Goal: Task Accomplishment & Management: Use online tool/utility

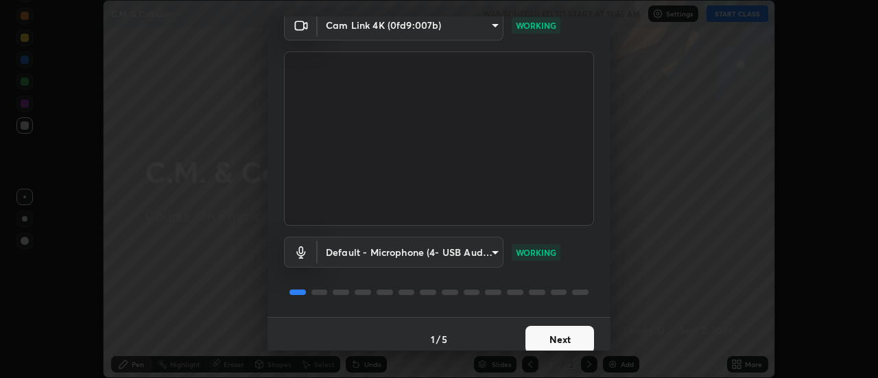
scroll to position [72, 0]
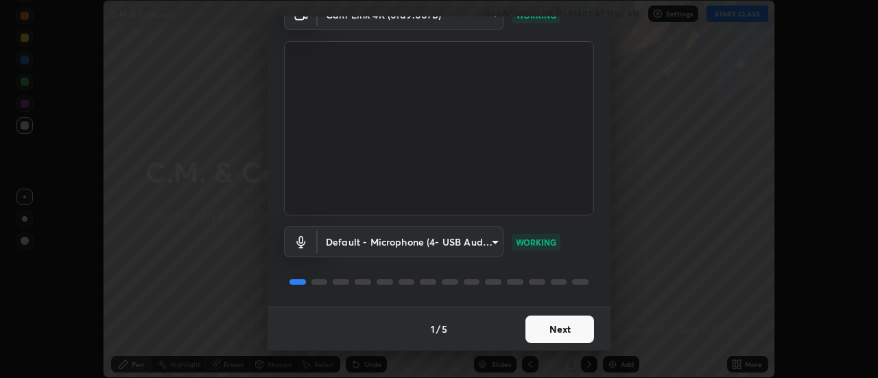
click at [567, 333] on button "Next" at bounding box center [559, 329] width 69 height 27
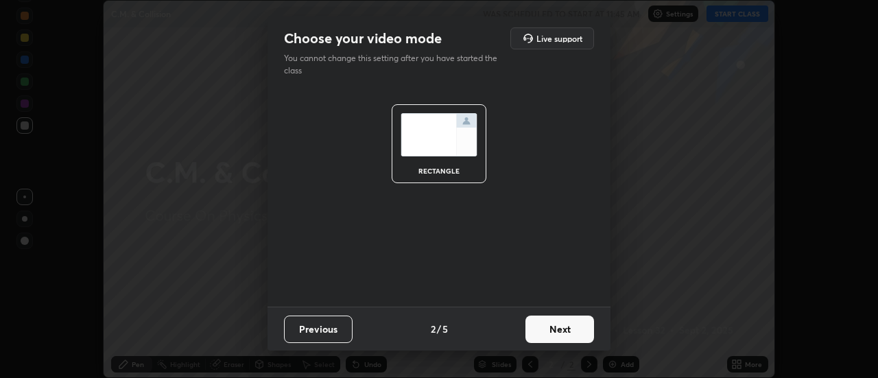
scroll to position [0, 0]
click at [560, 331] on button "Next" at bounding box center [559, 329] width 69 height 27
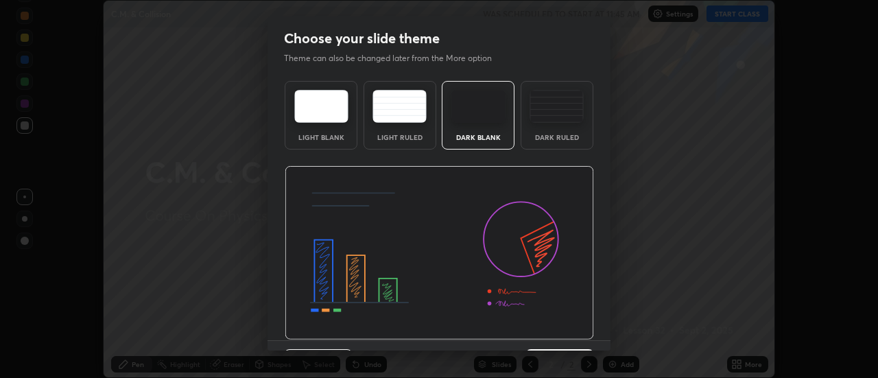
scroll to position [34, 0]
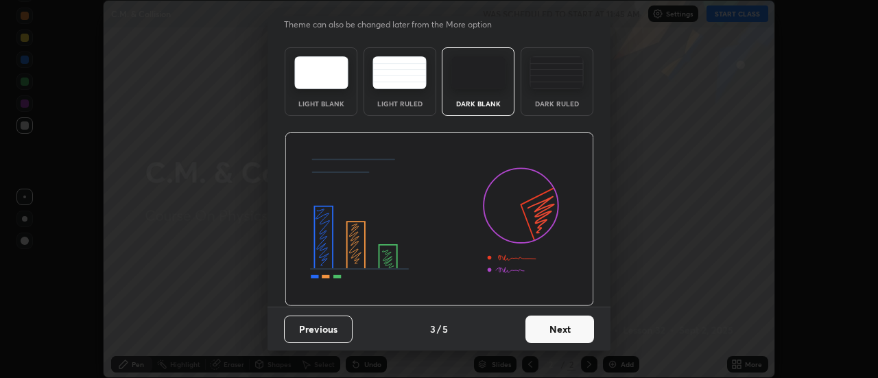
click at [552, 327] on button "Next" at bounding box center [559, 329] width 69 height 27
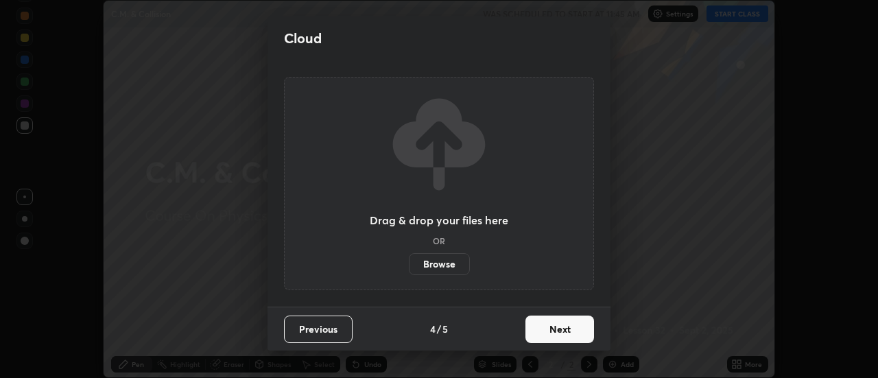
click at [565, 332] on button "Next" at bounding box center [559, 329] width 69 height 27
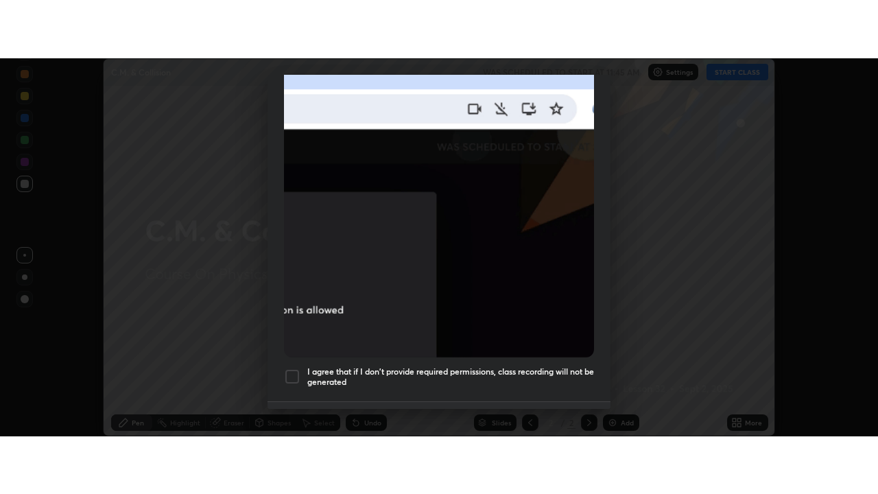
scroll to position [352, 0]
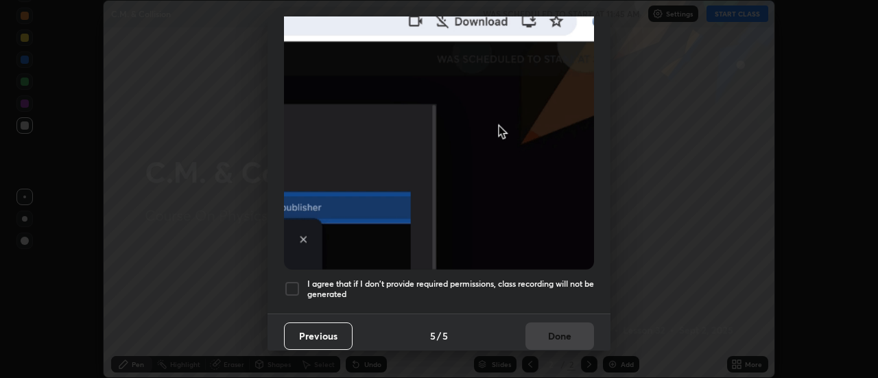
click at [296, 285] on div at bounding box center [292, 289] width 16 height 16
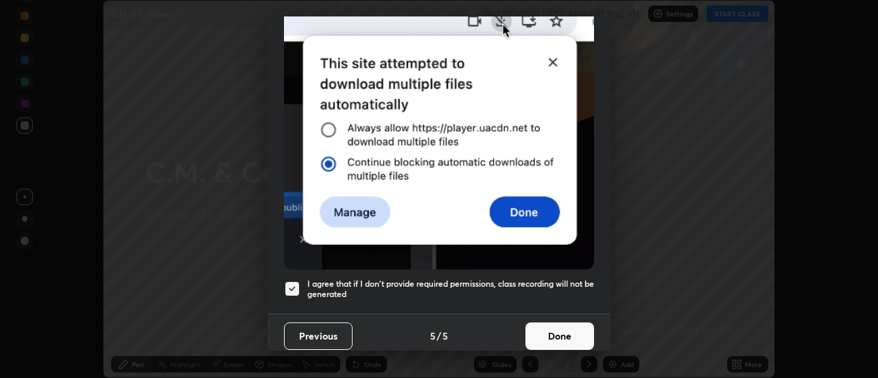
click at [551, 332] on button "Done" at bounding box center [559, 335] width 69 height 27
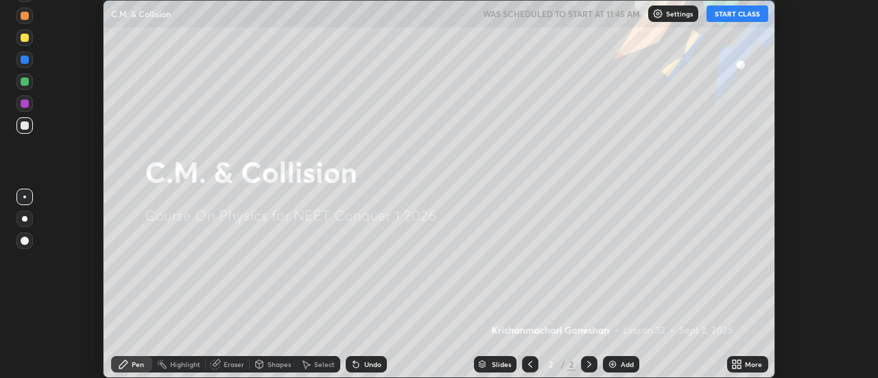
click at [737, 16] on button "START CLASS" at bounding box center [738, 13] width 62 height 16
click at [737, 364] on icon at bounding box center [736, 364] width 11 height 11
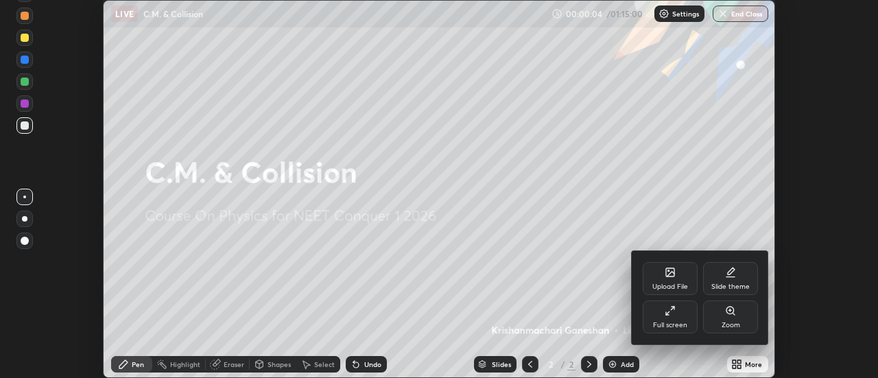
click at [671, 314] on icon at bounding box center [670, 310] width 11 height 11
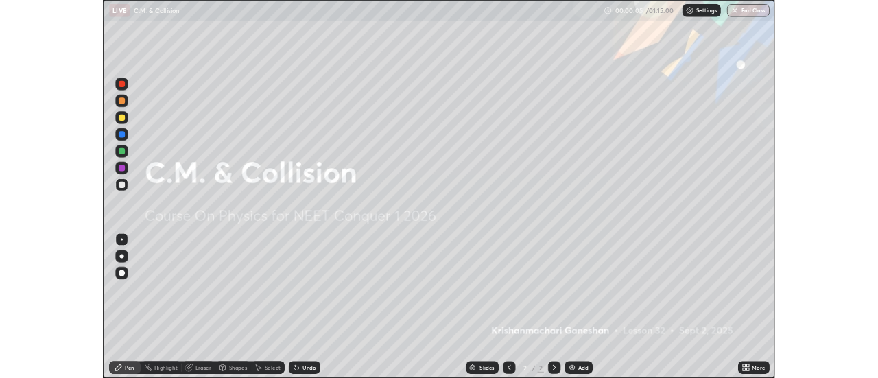
scroll to position [494, 878]
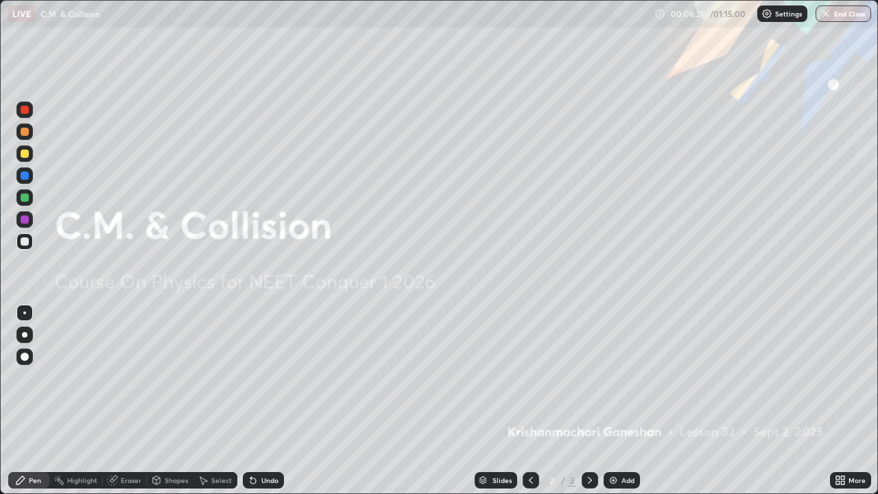
click at [842, 377] on icon at bounding box center [842, 482] width 3 height 3
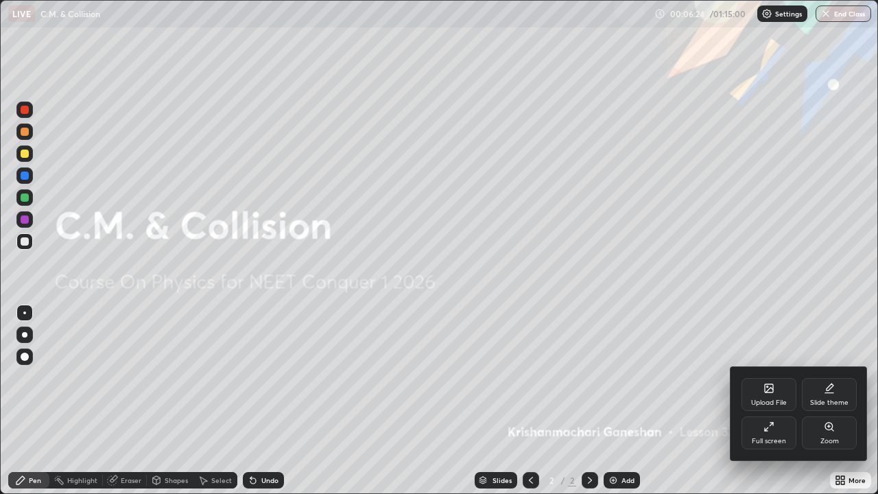
click at [767, 377] on div "Full screen" at bounding box center [769, 441] width 34 height 7
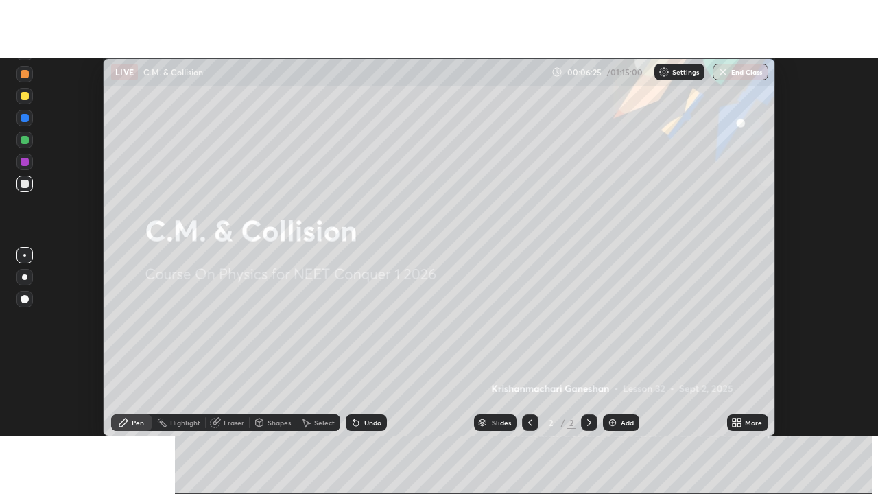
scroll to position [68216, 67716]
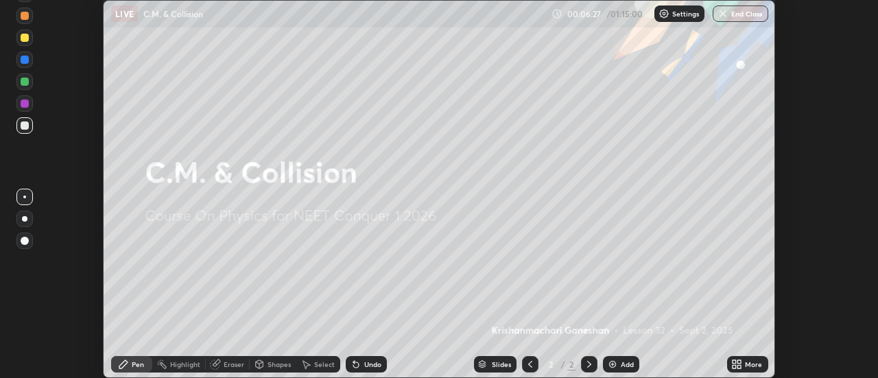
click at [735, 361] on icon at bounding box center [734, 361] width 3 height 3
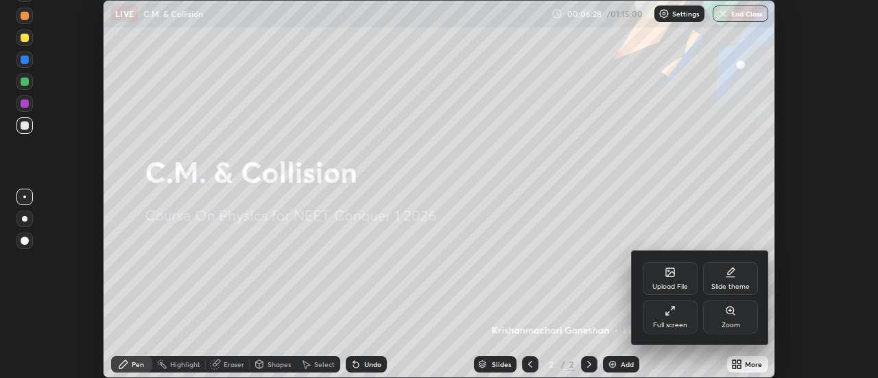
click at [674, 315] on icon at bounding box center [670, 310] width 11 height 11
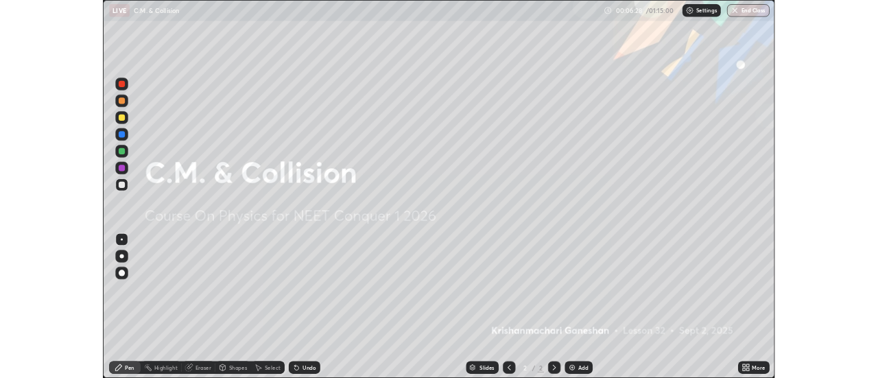
scroll to position [494, 878]
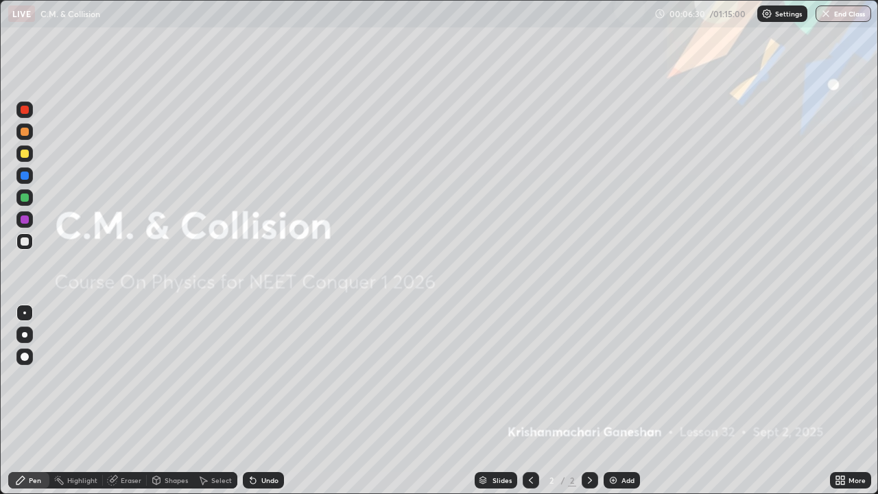
click at [609, 377] on img at bounding box center [613, 480] width 11 height 11
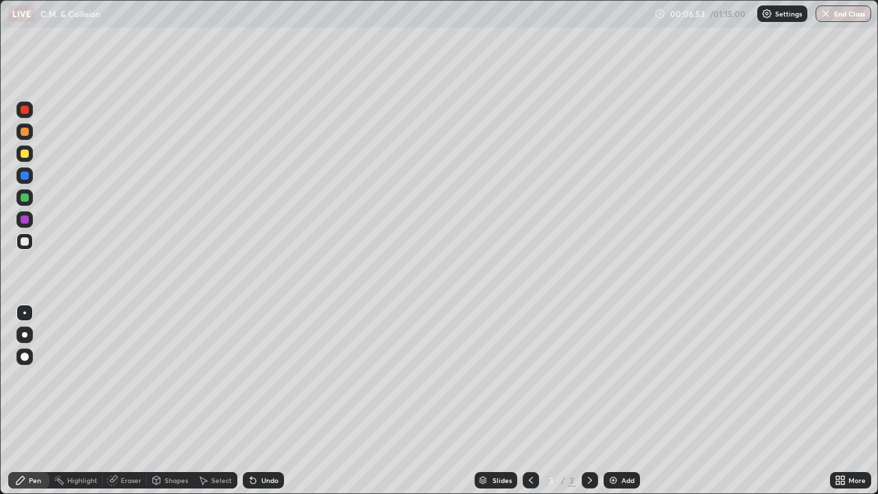
click at [134, 377] on div "Eraser" at bounding box center [131, 480] width 21 height 7
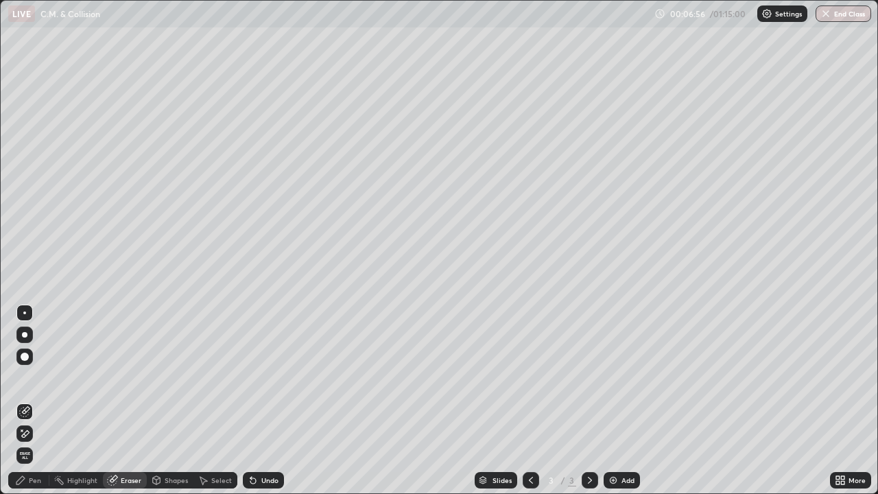
click at [35, 377] on div "Pen" at bounding box center [35, 480] width 12 height 7
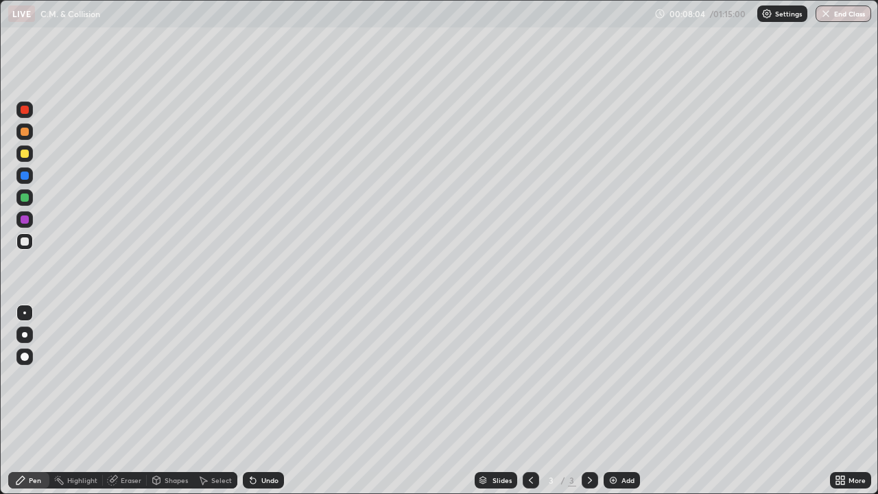
click at [130, 377] on div "Eraser" at bounding box center [131, 480] width 21 height 7
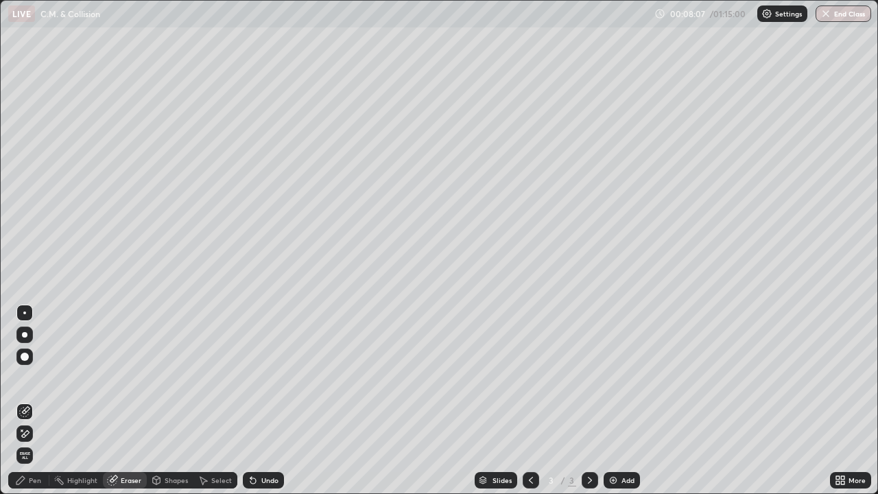
click at [37, 377] on div "Pen" at bounding box center [35, 480] width 12 height 7
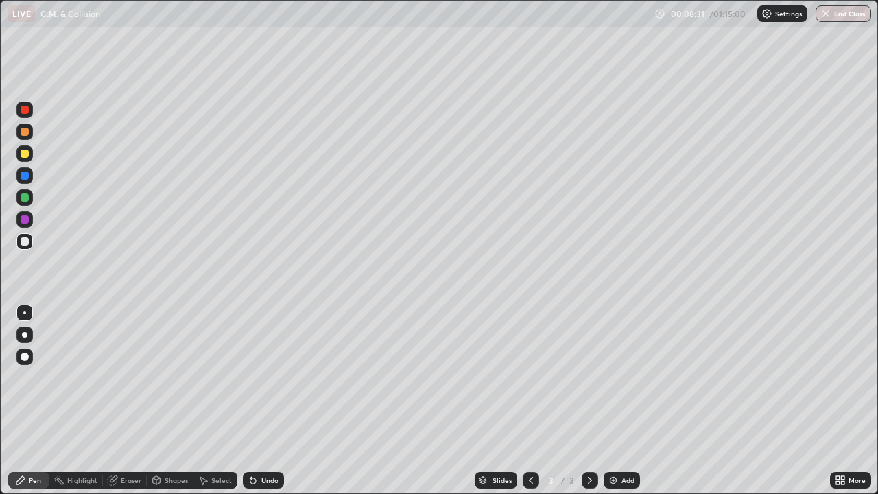
click at [23, 154] on div at bounding box center [25, 154] width 8 height 8
click at [34, 377] on div "Pen" at bounding box center [35, 480] width 12 height 7
click at [178, 377] on div "Shapes" at bounding box center [176, 480] width 23 height 7
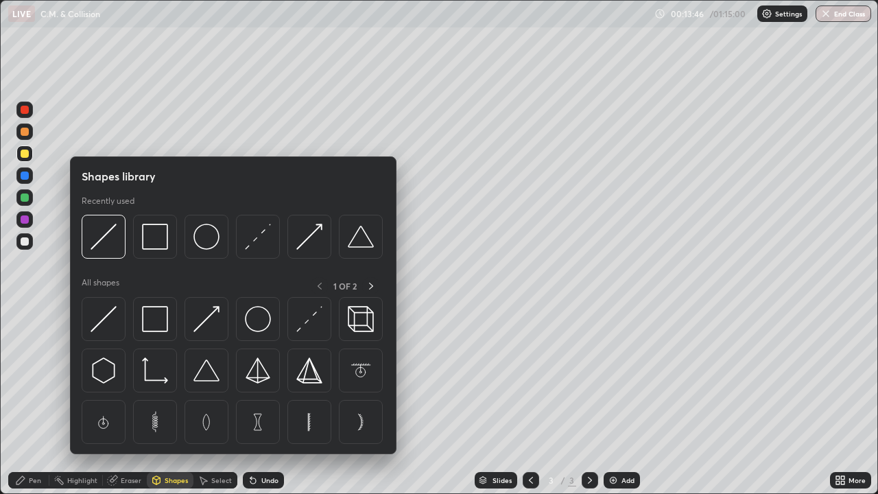
click at [112, 377] on icon at bounding box center [112, 480] width 9 height 9
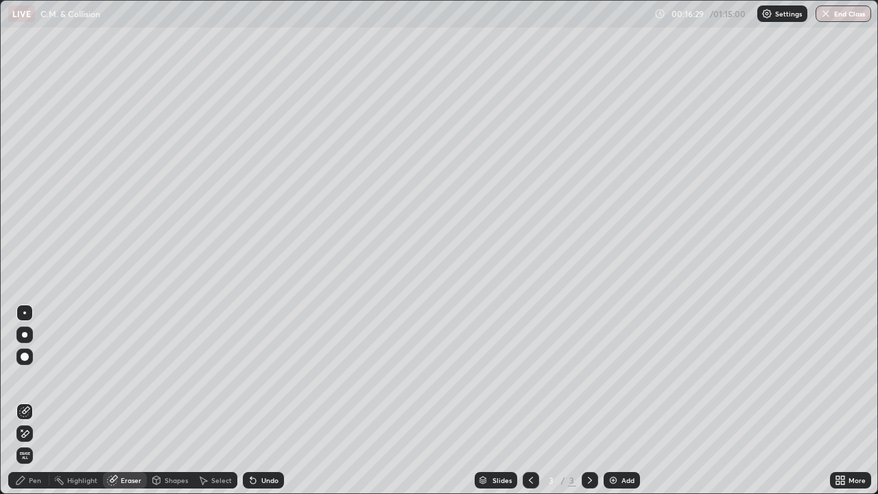
click at [28, 377] on div "Pen" at bounding box center [28, 480] width 41 height 16
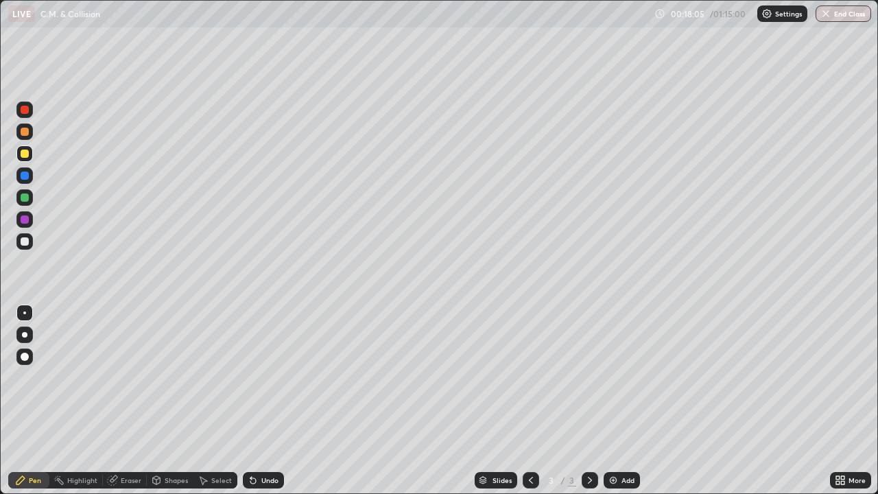
click at [132, 377] on div "Eraser" at bounding box center [131, 480] width 21 height 7
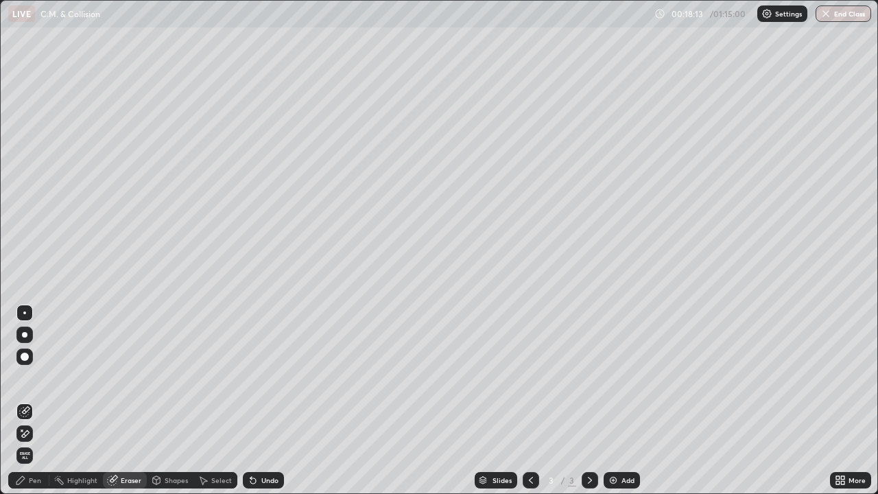
click at [38, 377] on div "Pen" at bounding box center [35, 480] width 12 height 7
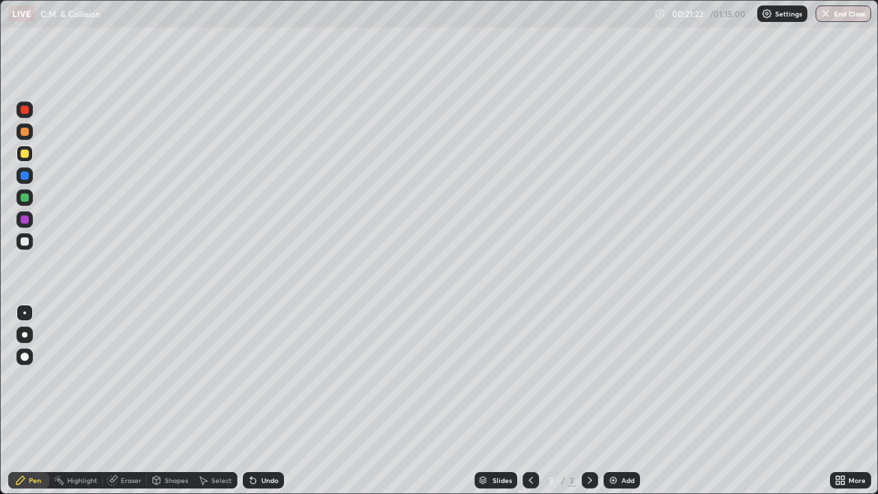
click at [130, 377] on div "Eraser" at bounding box center [131, 480] width 21 height 7
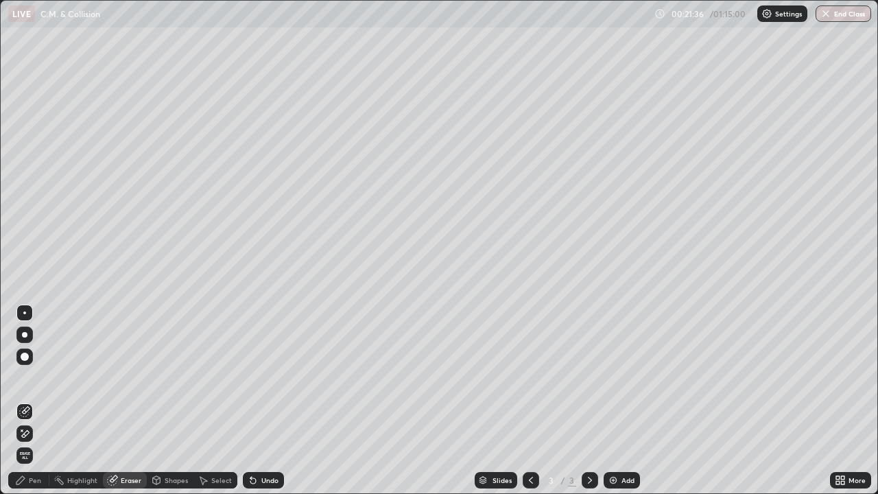
click at [31, 377] on div "Pen" at bounding box center [28, 480] width 41 height 16
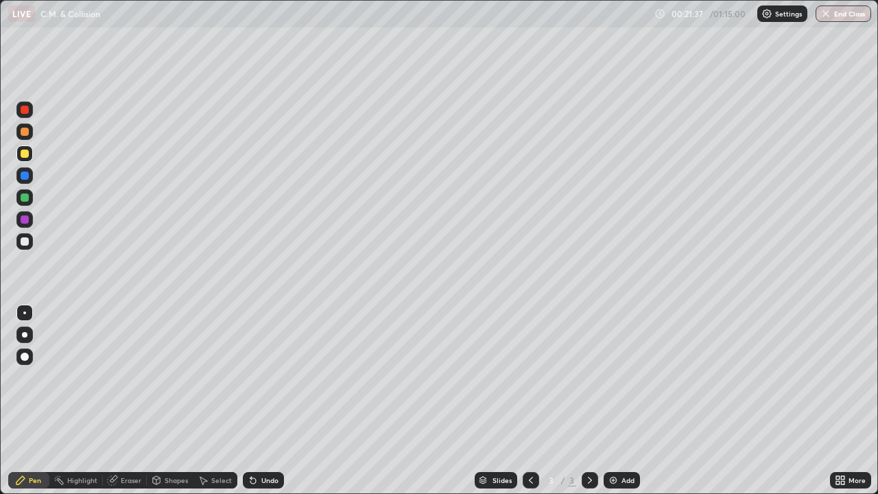
click at [25, 242] on div at bounding box center [25, 241] width 8 height 8
click at [610, 377] on img at bounding box center [613, 480] width 11 height 11
click at [163, 377] on div "Shapes" at bounding box center [170, 480] width 47 height 16
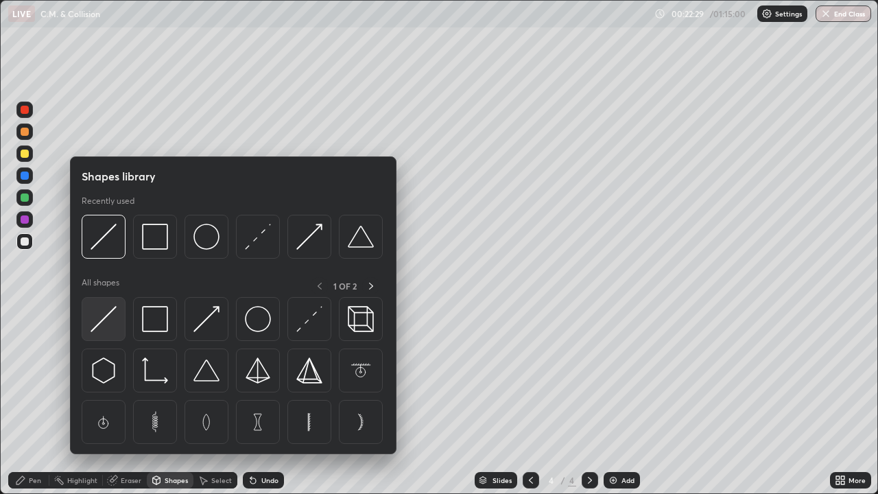
click at [104, 322] on img at bounding box center [104, 319] width 26 height 26
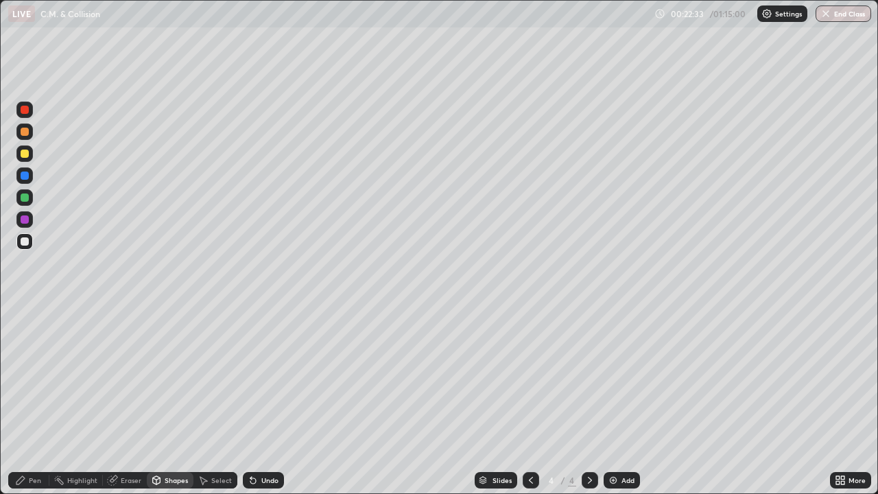
click at [33, 377] on div "Pen" at bounding box center [28, 480] width 41 height 16
click at [129, 377] on div "Eraser" at bounding box center [131, 480] width 21 height 7
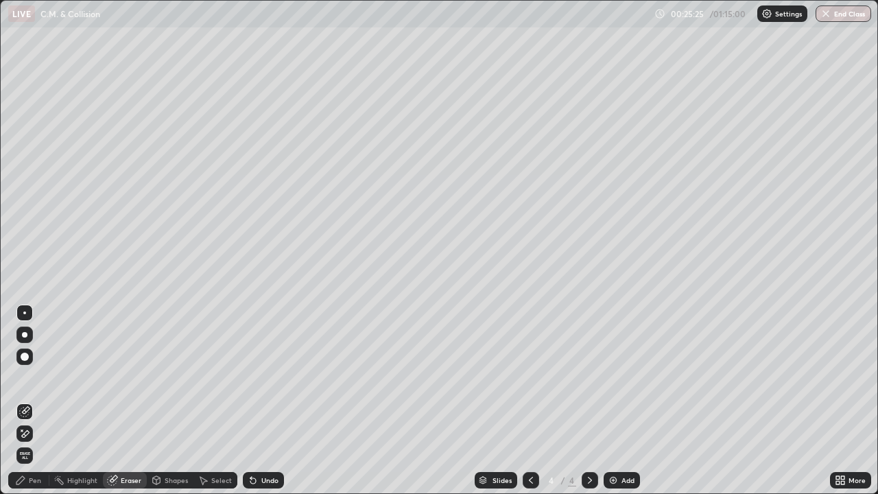
click at [60, 377] on rect at bounding box center [60, 481] width 7 height 7
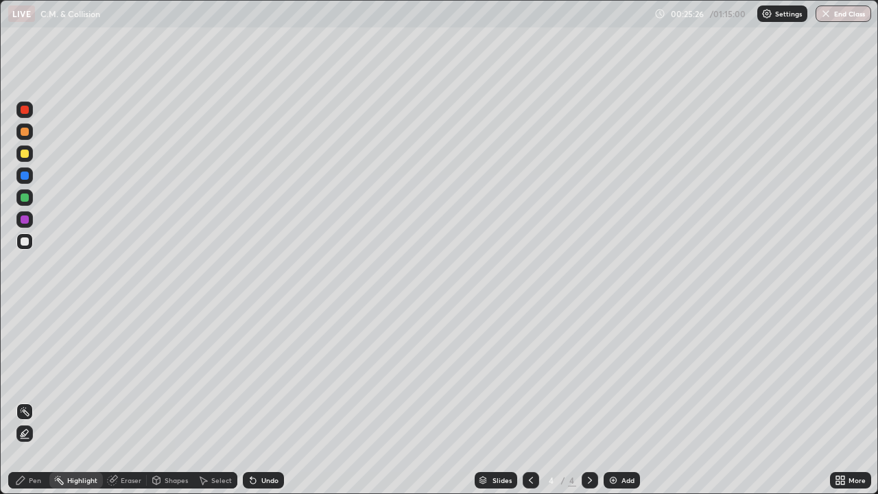
click at [38, 377] on div "Pen" at bounding box center [35, 480] width 12 height 7
click at [126, 377] on div "Eraser" at bounding box center [131, 480] width 21 height 7
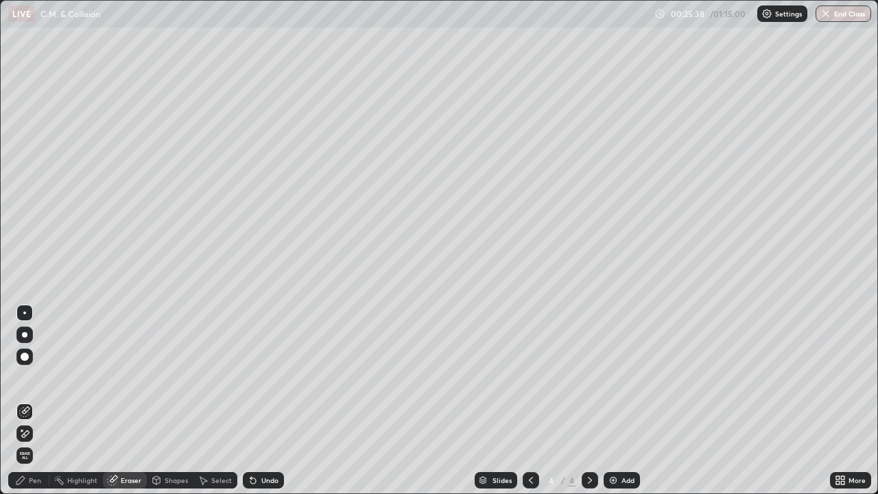
click at [35, 377] on div "Pen" at bounding box center [35, 480] width 12 height 7
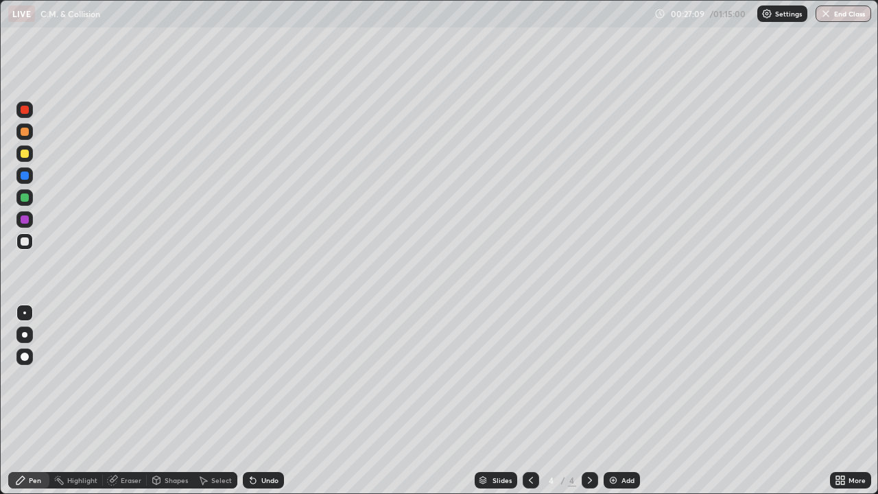
click at [32, 377] on div "Pen" at bounding box center [35, 480] width 12 height 7
click at [170, 377] on div "Shapes" at bounding box center [170, 480] width 47 height 16
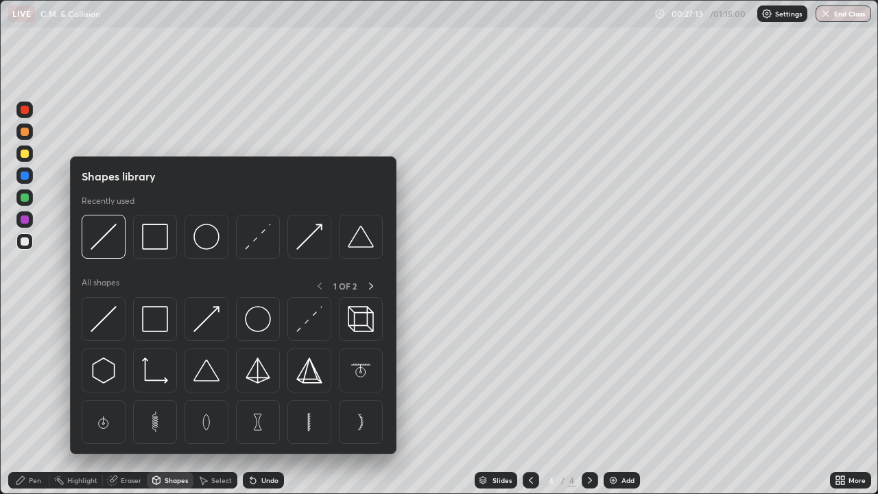
click at [121, 377] on div "Eraser" at bounding box center [131, 480] width 21 height 7
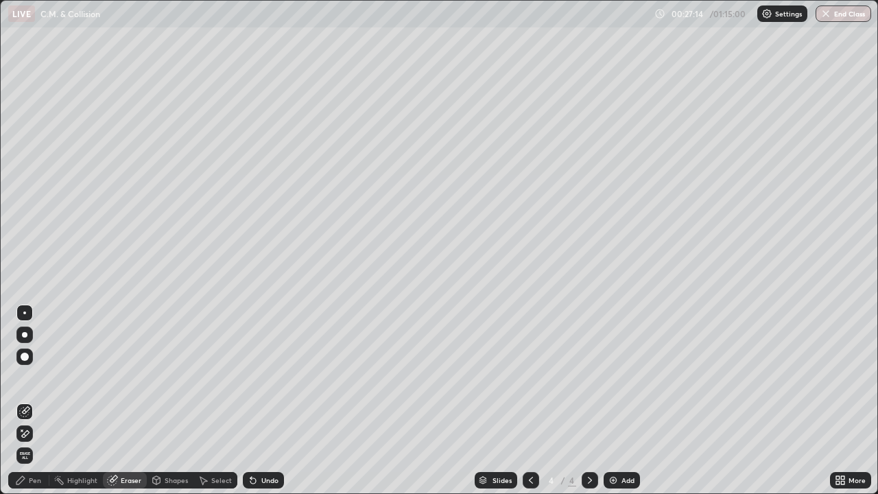
click at [119, 377] on div "Eraser" at bounding box center [125, 480] width 44 height 16
click at [30, 377] on div "Pen" at bounding box center [35, 480] width 12 height 7
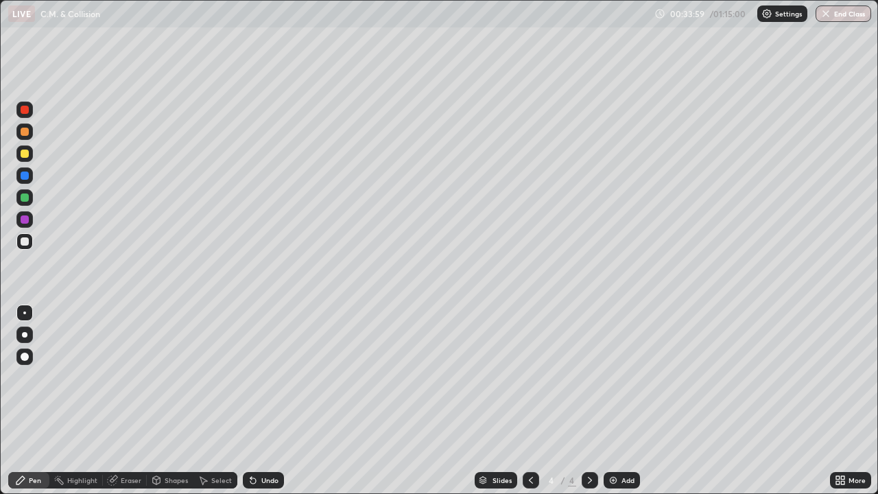
click at [604, 377] on div "Add" at bounding box center [622, 480] width 36 height 16
click at [167, 377] on div "Shapes" at bounding box center [176, 480] width 23 height 7
click at [130, 377] on div "Eraser" at bounding box center [131, 480] width 21 height 7
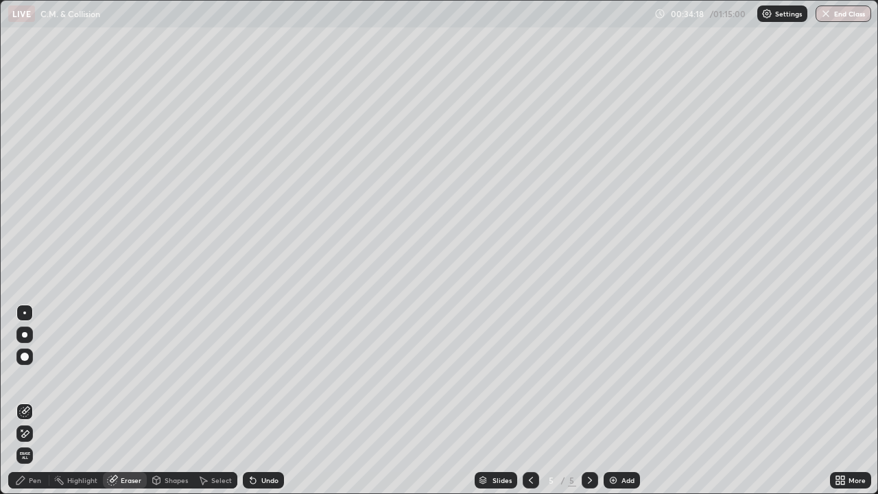
click at [38, 377] on div "Pen" at bounding box center [35, 480] width 12 height 7
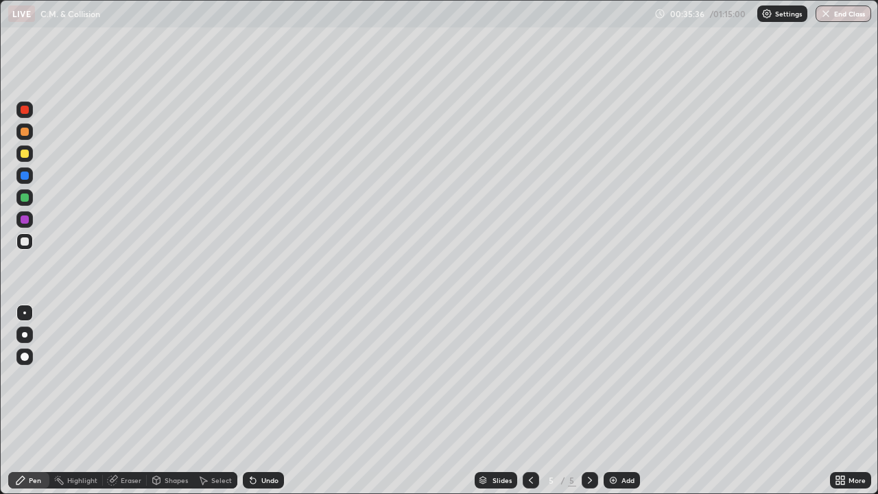
click at [123, 377] on div "Eraser" at bounding box center [131, 480] width 21 height 7
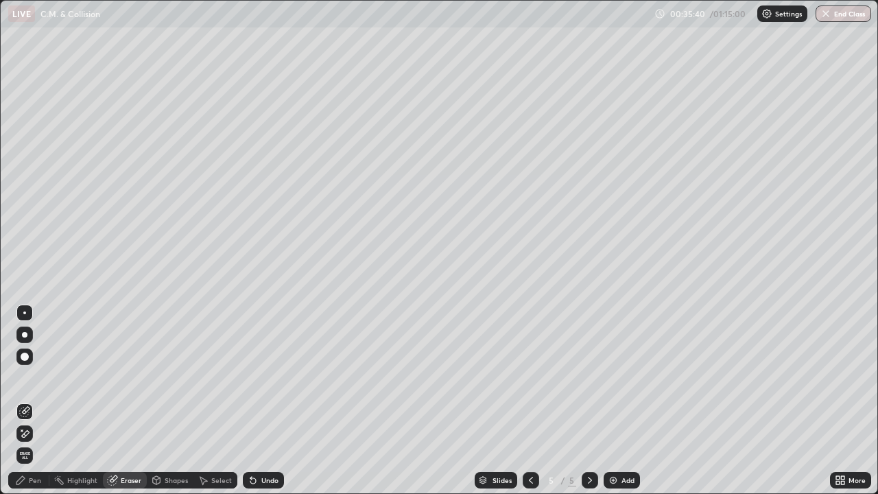
click at [38, 377] on div "Pen" at bounding box center [35, 480] width 12 height 7
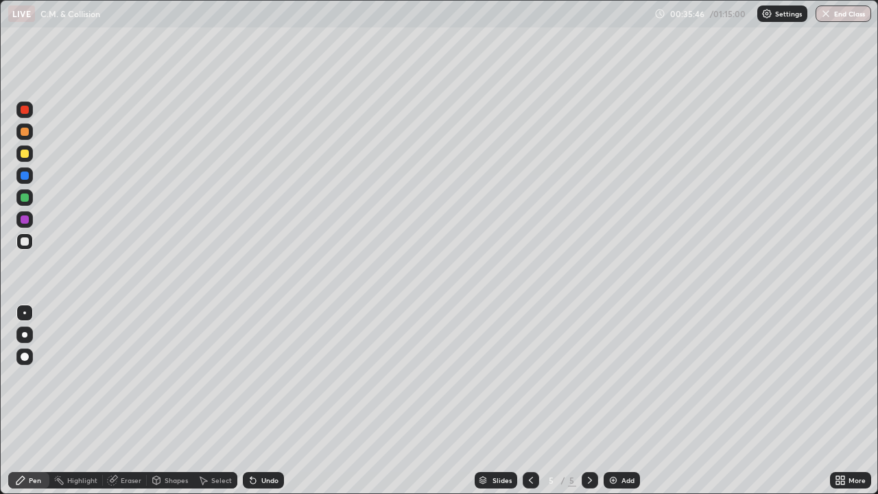
click at [122, 377] on div "Eraser" at bounding box center [131, 480] width 21 height 7
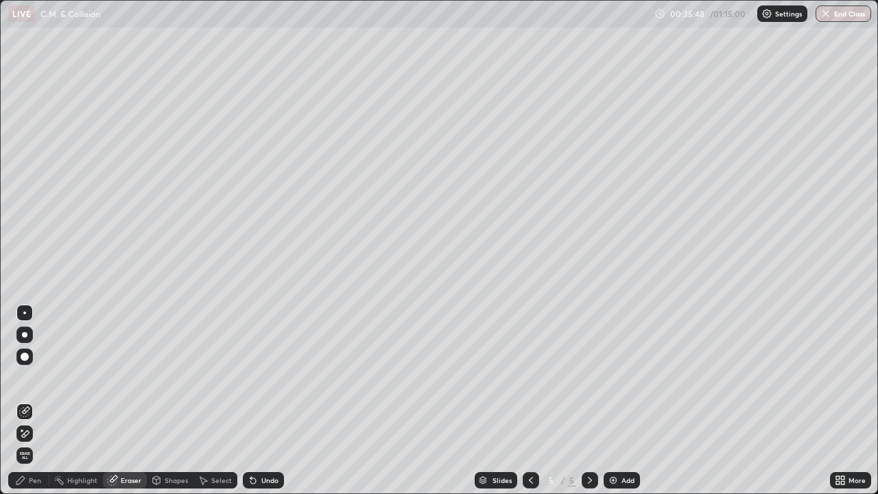
click at [37, 377] on div "Pen" at bounding box center [35, 480] width 12 height 7
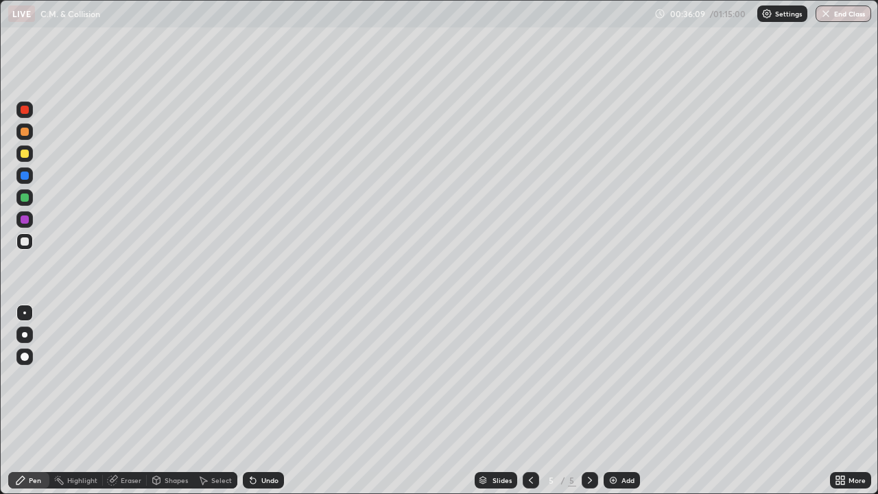
click at [135, 377] on div "Eraser" at bounding box center [131, 480] width 21 height 7
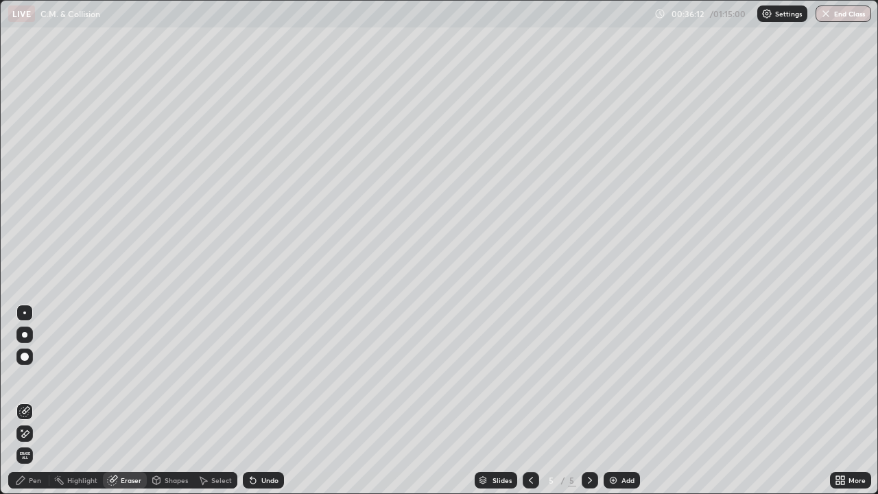
click at [35, 377] on div "Pen" at bounding box center [28, 480] width 41 height 16
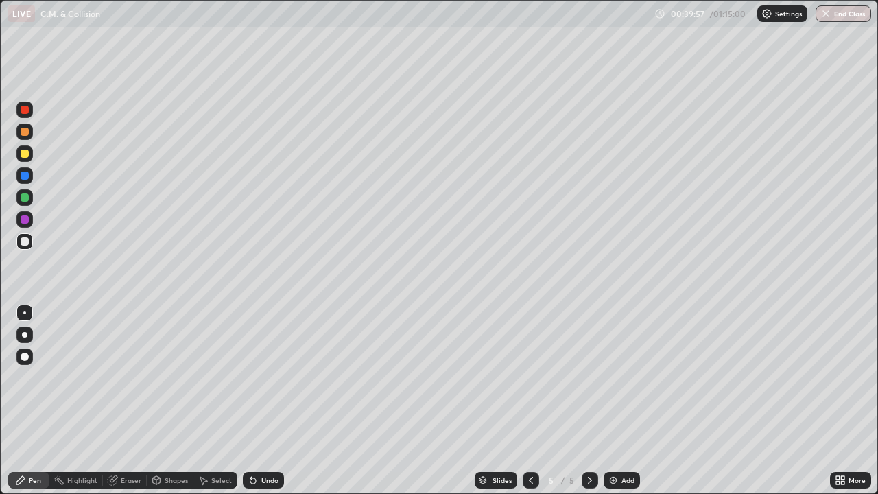
click at [614, 377] on img at bounding box center [613, 480] width 11 height 11
click at [123, 377] on div "Eraser" at bounding box center [131, 480] width 21 height 7
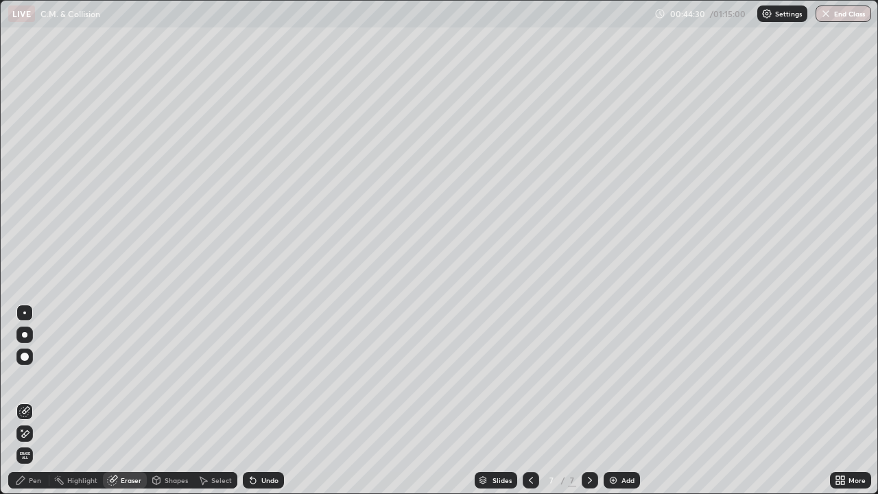
click at [36, 377] on div "Pen" at bounding box center [35, 480] width 12 height 7
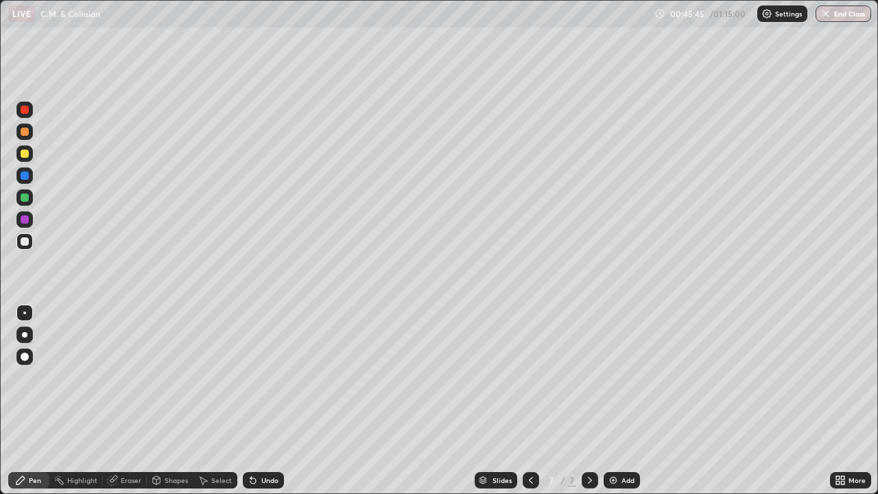
click at [130, 377] on div "Eraser" at bounding box center [131, 480] width 21 height 7
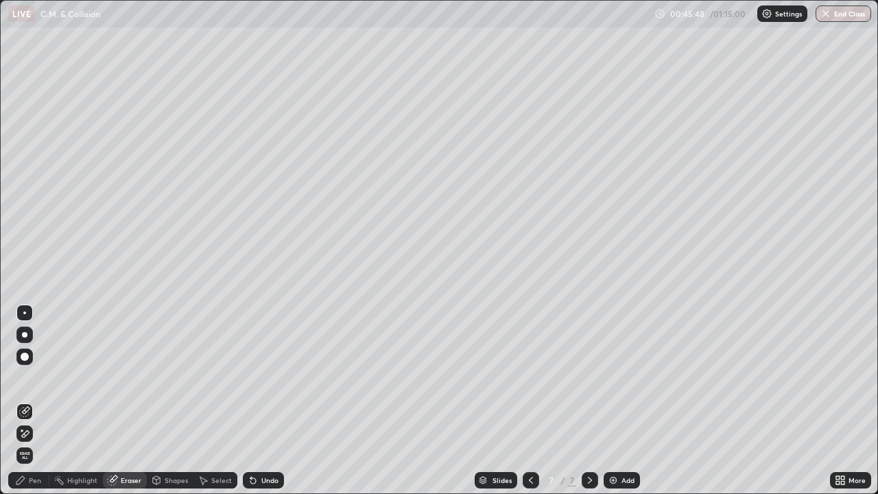
click at [43, 377] on div "Pen" at bounding box center [28, 480] width 41 height 16
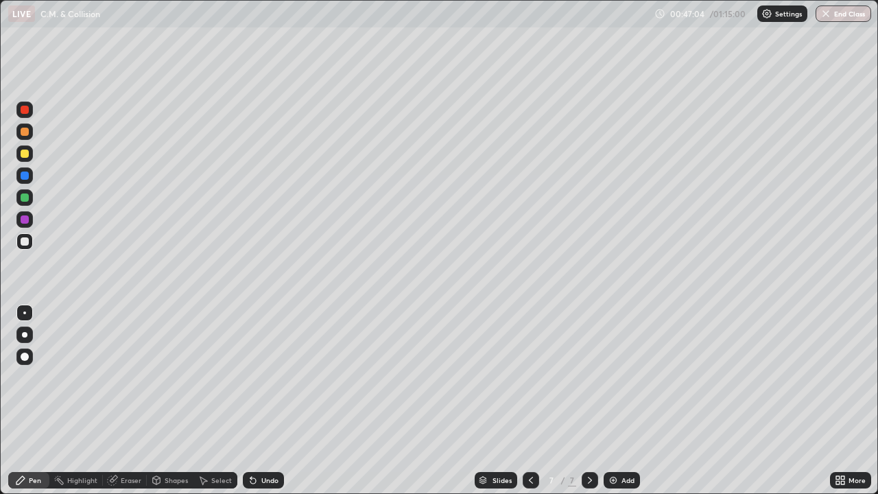
click at [132, 377] on div "Eraser" at bounding box center [131, 480] width 21 height 7
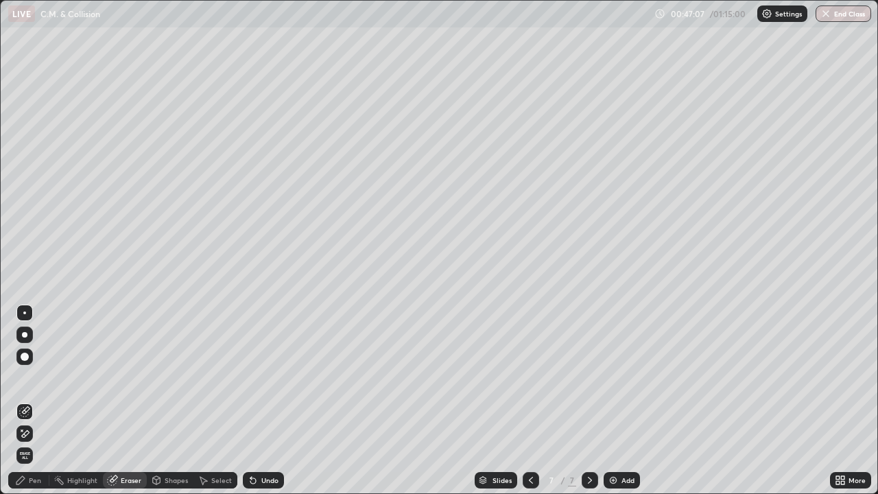
click at [40, 377] on div "Pen" at bounding box center [35, 480] width 12 height 7
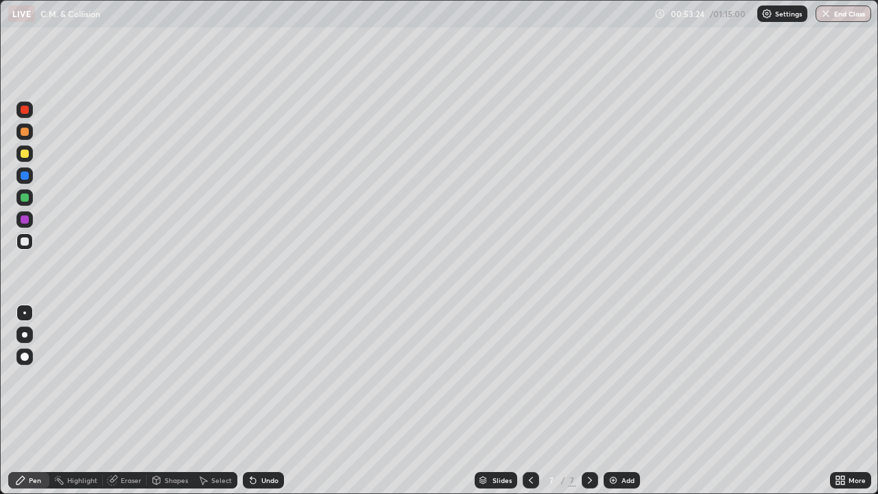
click at [608, 377] on img at bounding box center [613, 480] width 11 height 11
click at [169, 377] on div "Shapes" at bounding box center [176, 480] width 23 height 7
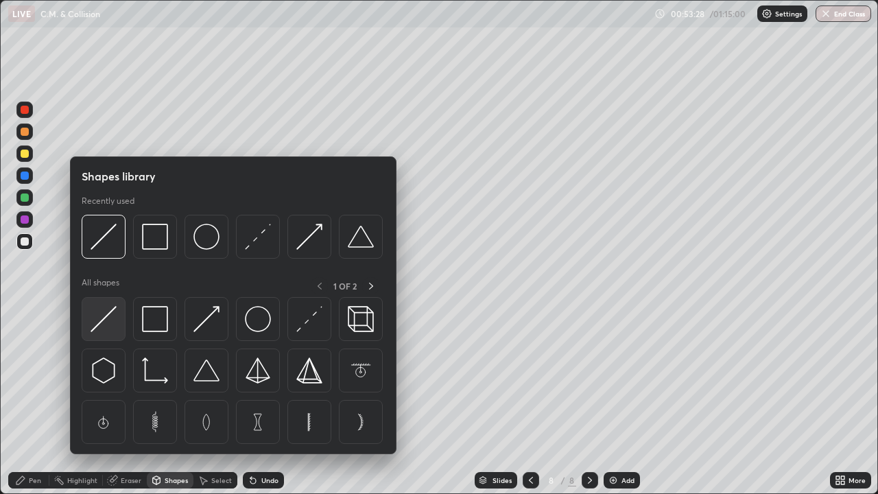
click at [104, 318] on img at bounding box center [104, 319] width 26 height 26
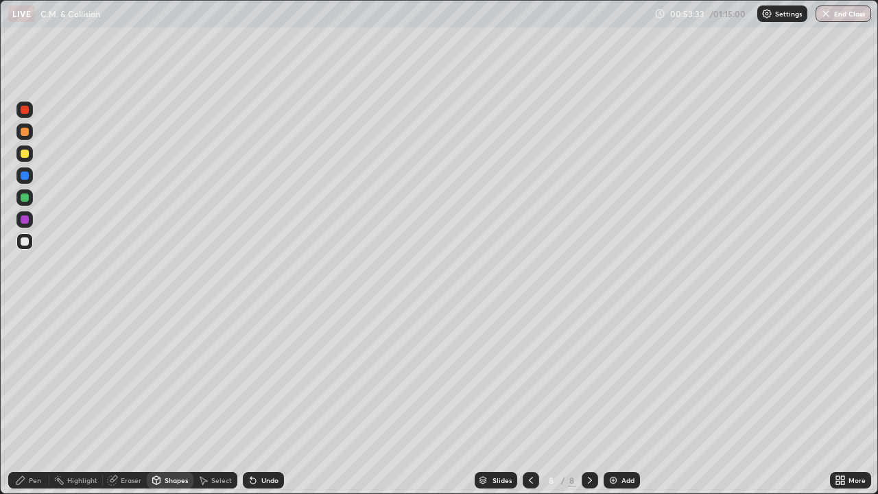
click at [34, 377] on div "Pen" at bounding box center [35, 480] width 12 height 7
click at [60, 377] on div "Highlight" at bounding box center [76, 480] width 54 height 16
click at [37, 377] on div "Pen" at bounding box center [35, 480] width 12 height 7
click at [611, 377] on img at bounding box center [613, 480] width 11 height 11
click at [127, 377] on div "Eraser" at bounding box center [131, 480] width 21 height 7
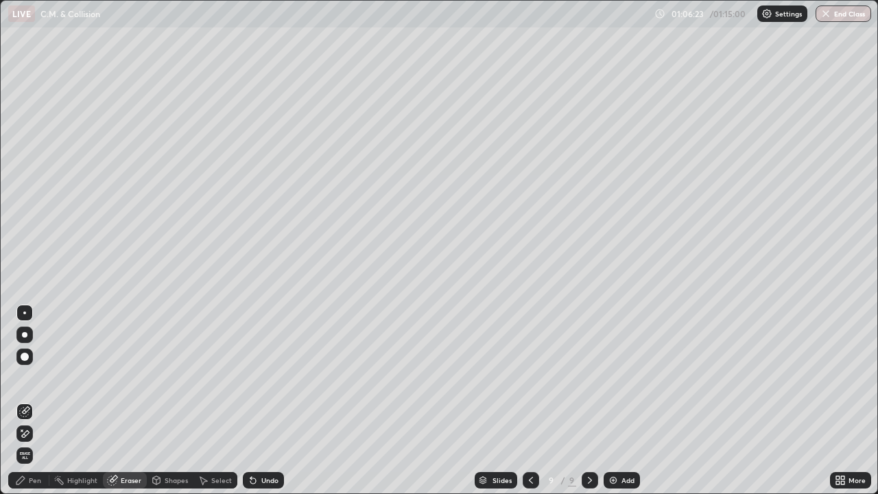
click at [37, 377] on div "Pen" at bounding box center [35, 480] width 12 height 7
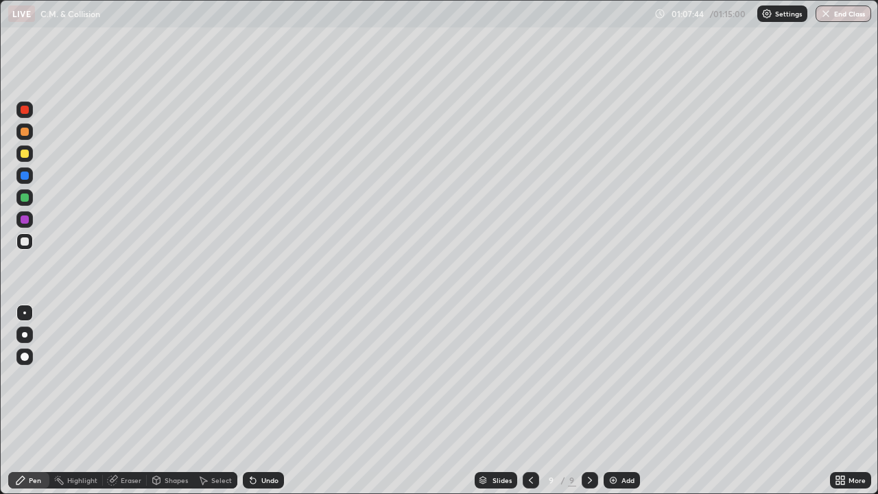
click at [123, 377] on div "Eraser" at bounding box center [131, 480] width 21 height 7
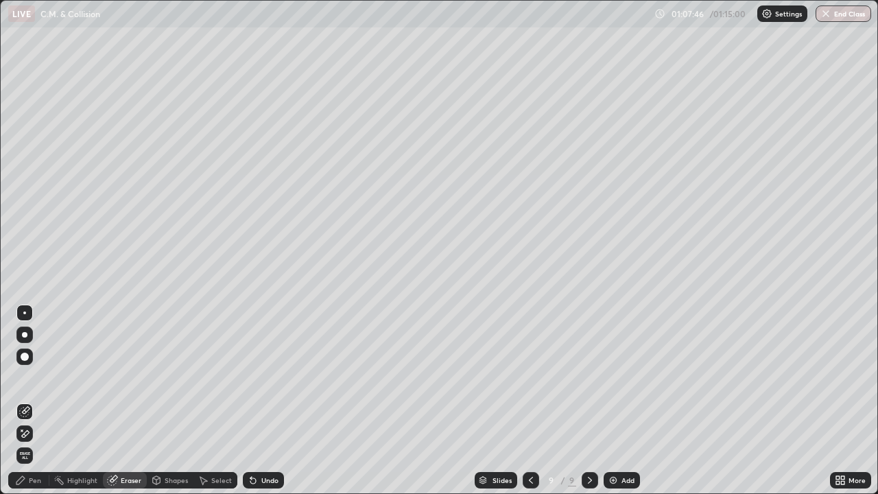
click at [36, 377] on div "Pen" at bounding box center [35, 480] width 12 height 7
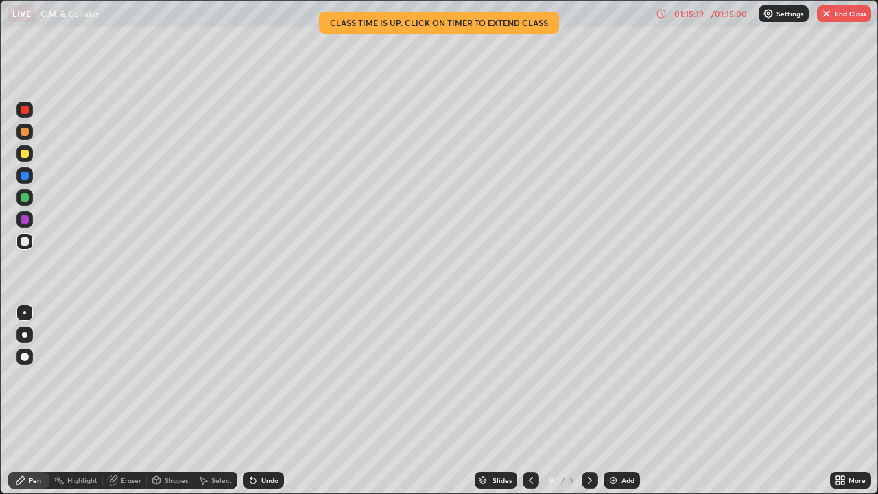
click at [130, 377] on div "Eraser" at bounding box center [125, 480] width 44 height 16
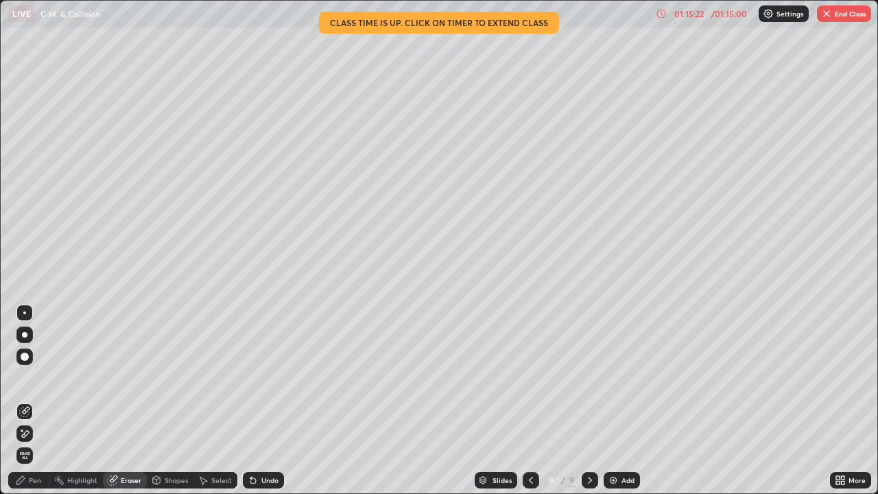
click at [39, 377] on div "Pen" at bounding box center [35, 480] width 12 height 7
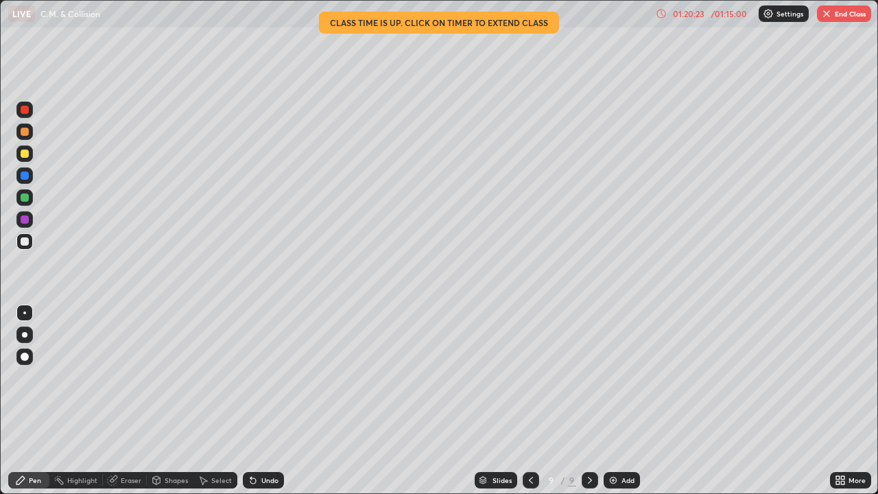
click at [608, 377] on img at bounding box center [613, 480] width 11 height 11
click at [36, 377] on div "Pen" at bounding box center [35, 480] width 12 height 7
click at [123, 377] on div "Eraser" at bounding box center [131, 480] width 21 height 7
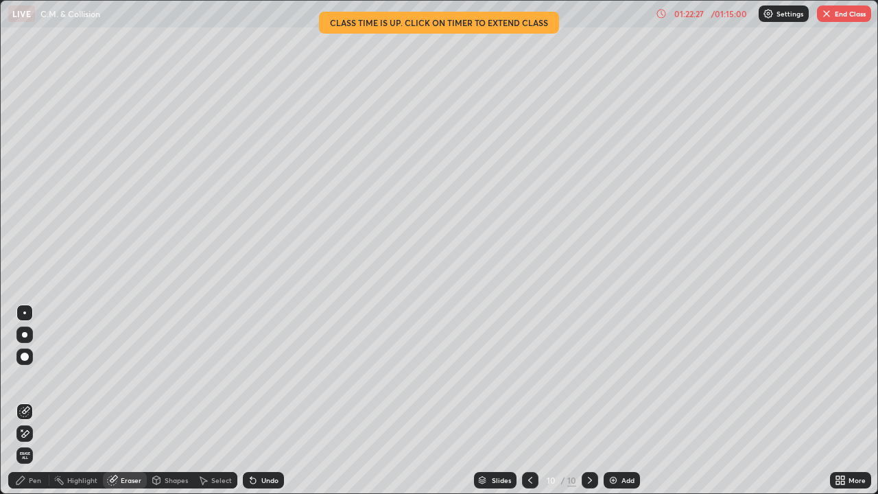
click at [114, 377] on icon at bounding box center [112, 480] width 9 height 9
click at [38, 377] on div "Pen" at bounding box center [28, 480] width 41 height 16
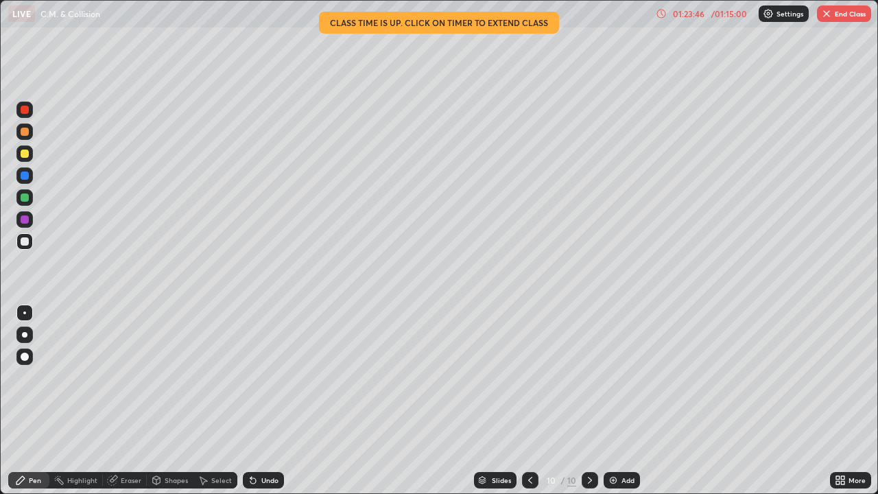
click at [128, 377] on div "Eraser" at bounding box center [125, 480] width 44 height 16
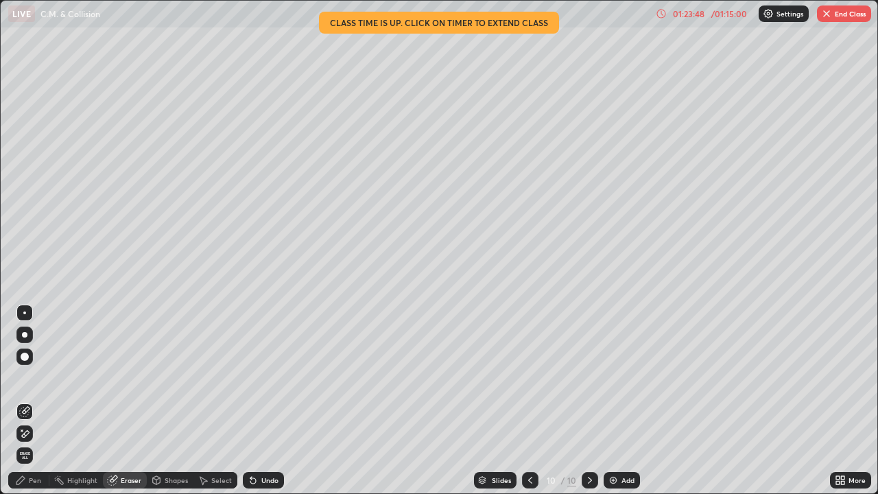
click at [35, 377] on div "Pen" at bounding box center [35, 480] width 12 height 7
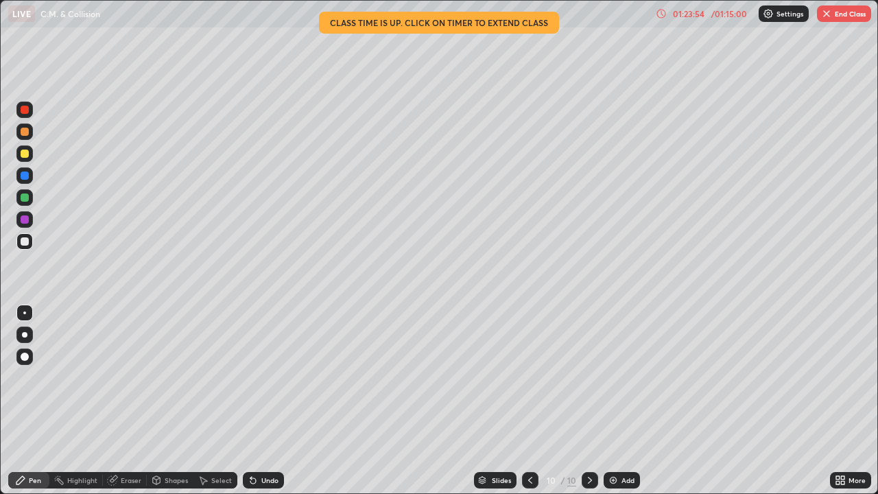
click at [123, 377] on div "Eraser" at bounding box center [131, 480] width 21 height 7
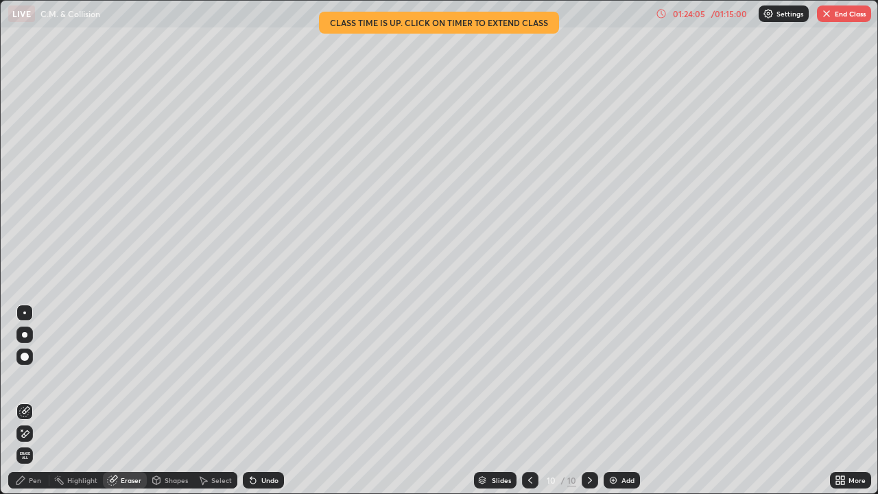
click at [29, 377] on div "Pen" at bounding box center [28, 480] width 41 height 16
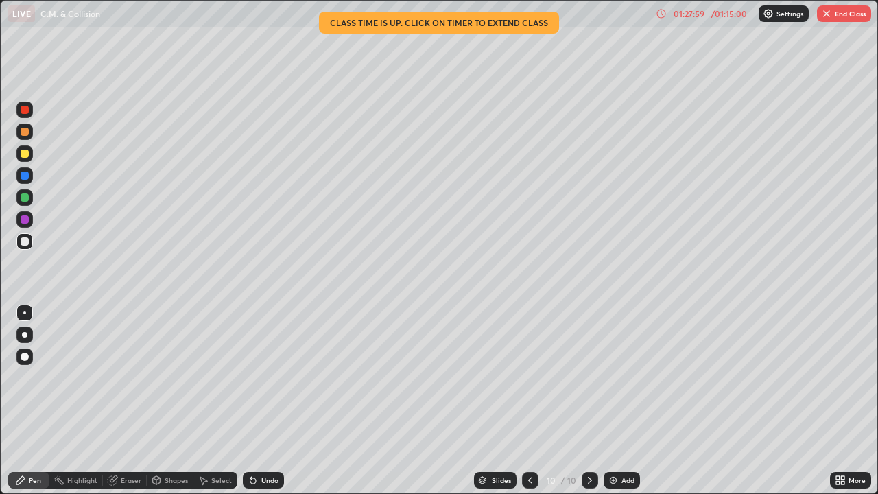
click at [838, 17] on button "End Class" at bounding box center [844, 13] width 54 height 16
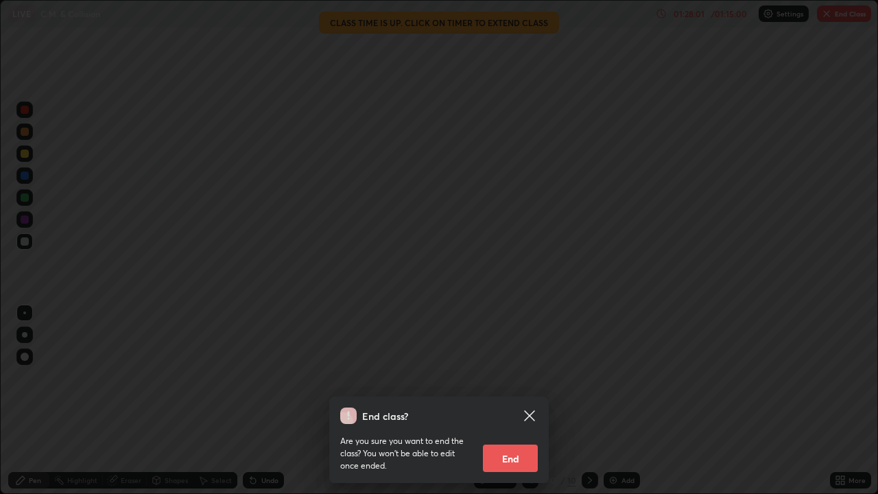
click at [523, 377] on button "End" at bounding box center [510, 457] width 55 height 27
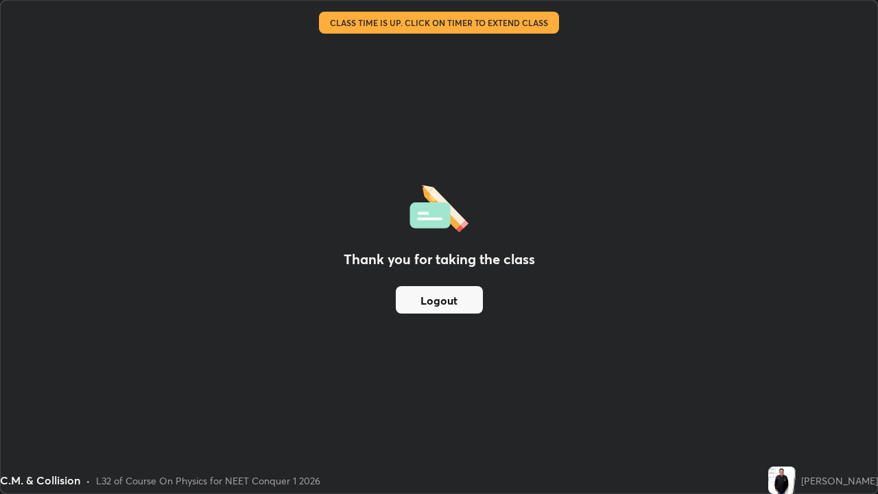
click at [451, 298] on button "Logout" at bounding box center [439, 299] width 87 height 27
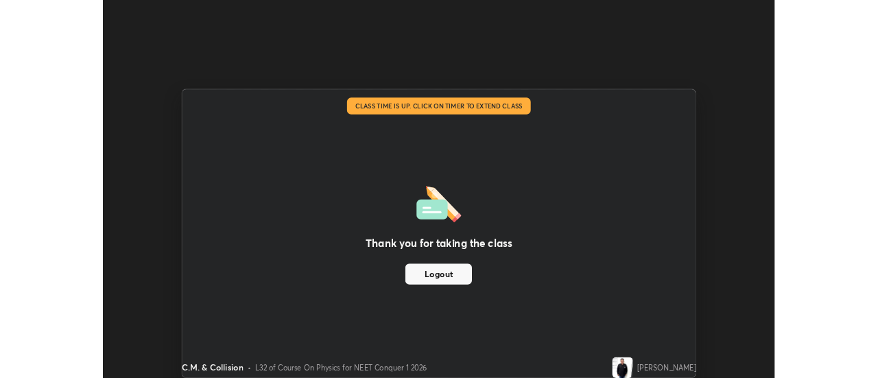
scroll to position [68216, 67716]
